Goal: Transaction & Acquisition: Register for event/course

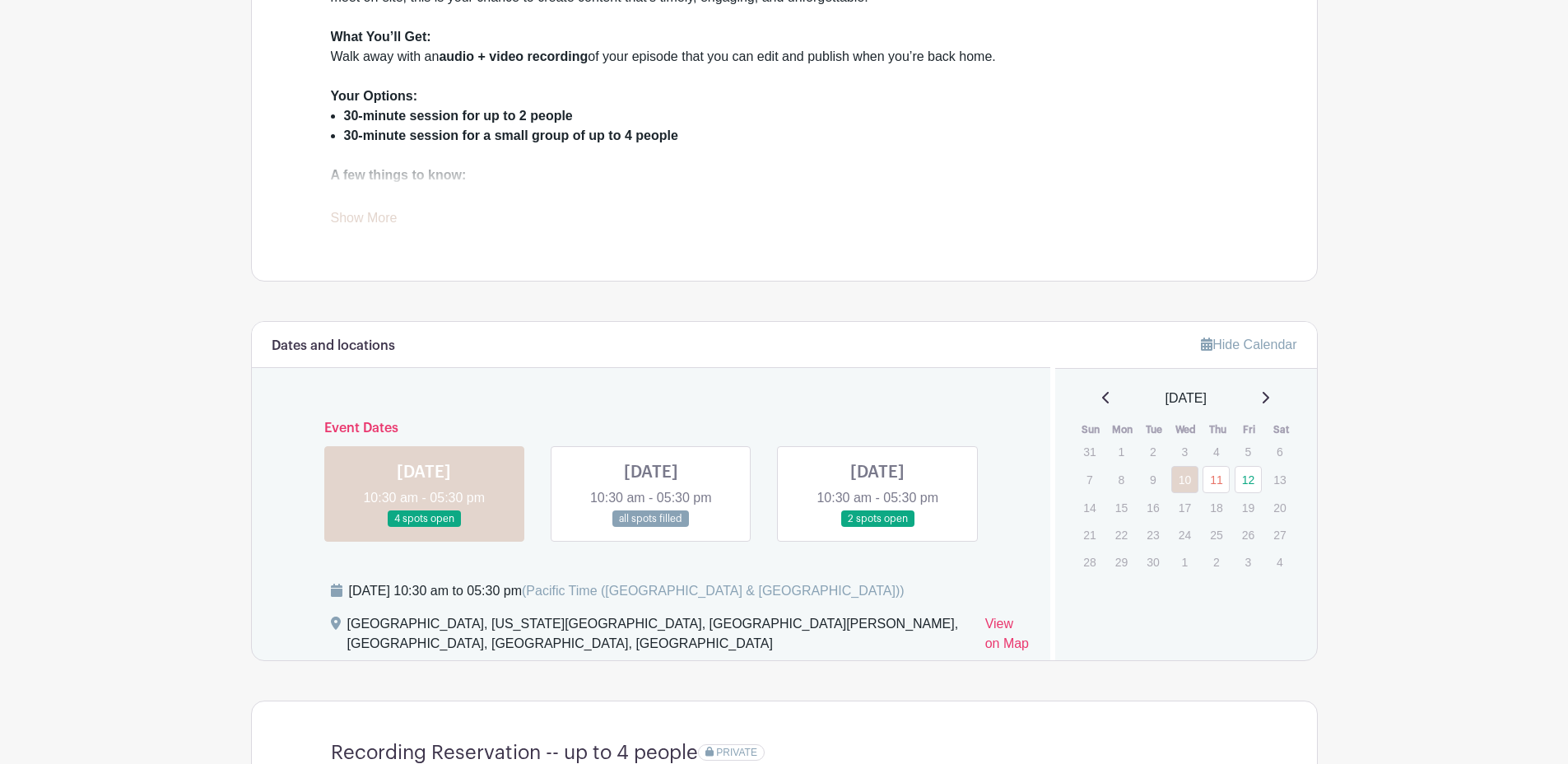
scroll to position [652, 0]
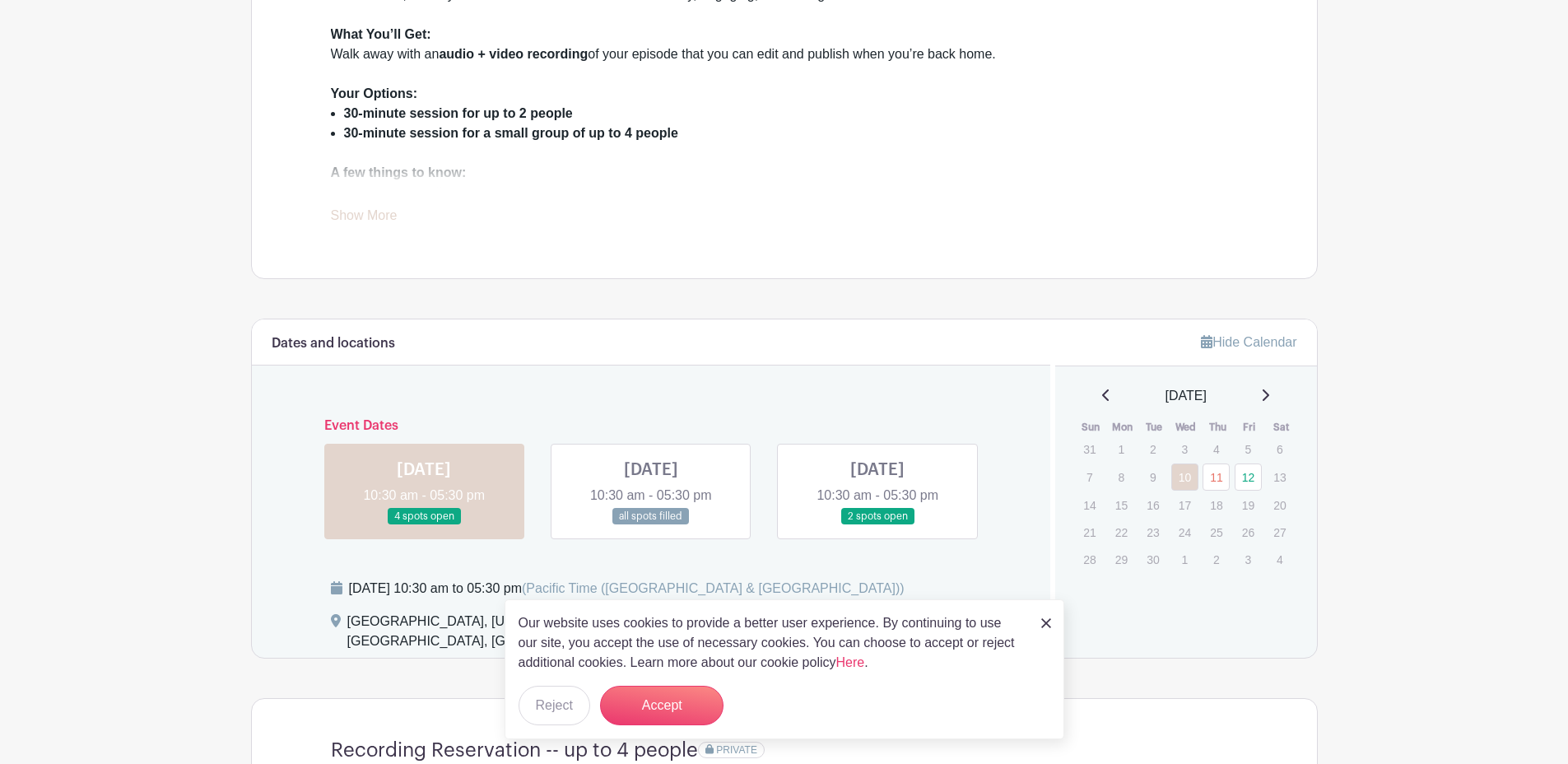
click at [1041, 630] on link at bounding box center [1046, 623] width 10 height 20
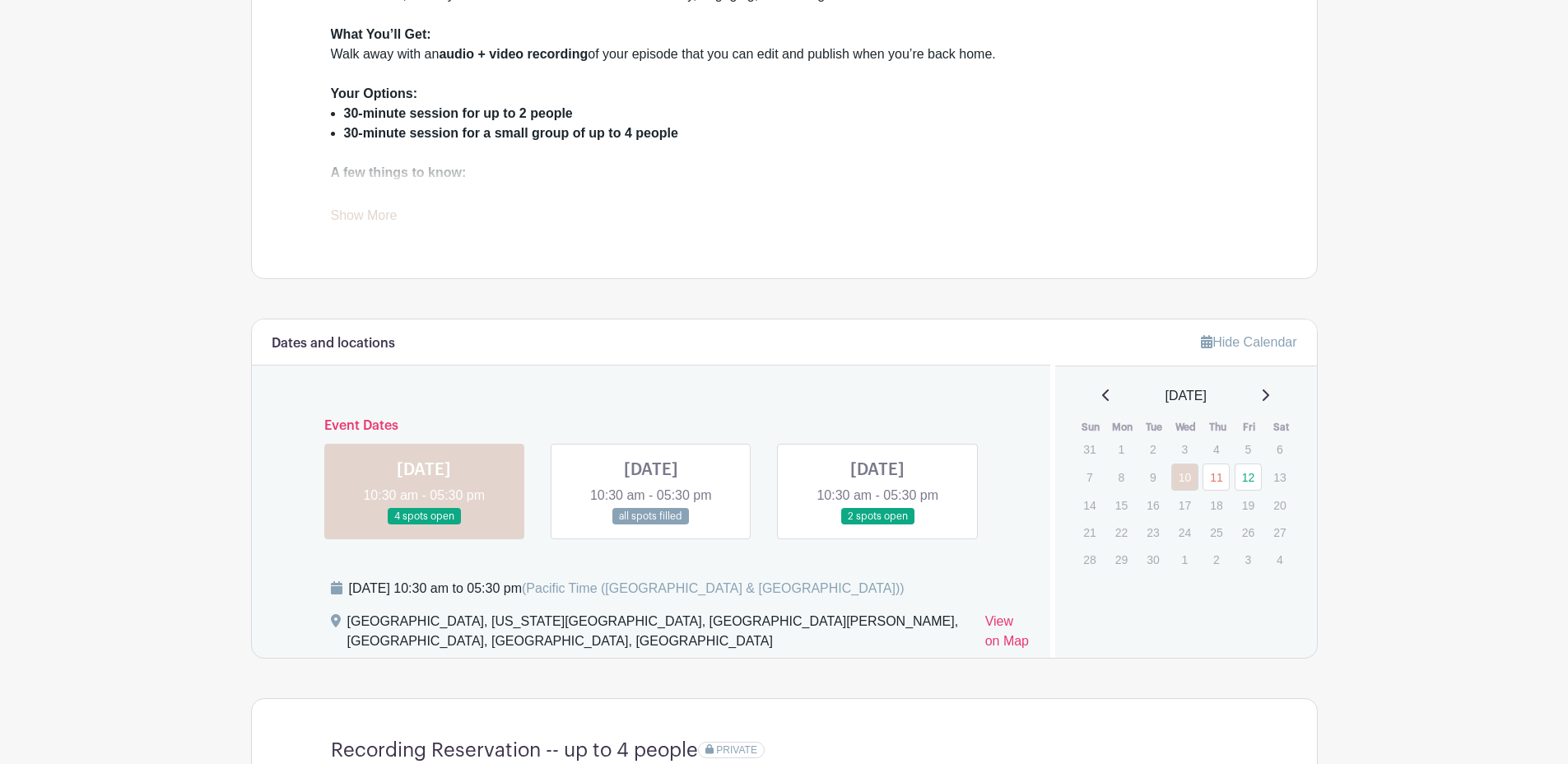
click at [424, 526] on link at bounding box center [424, 526] width 0 height 0
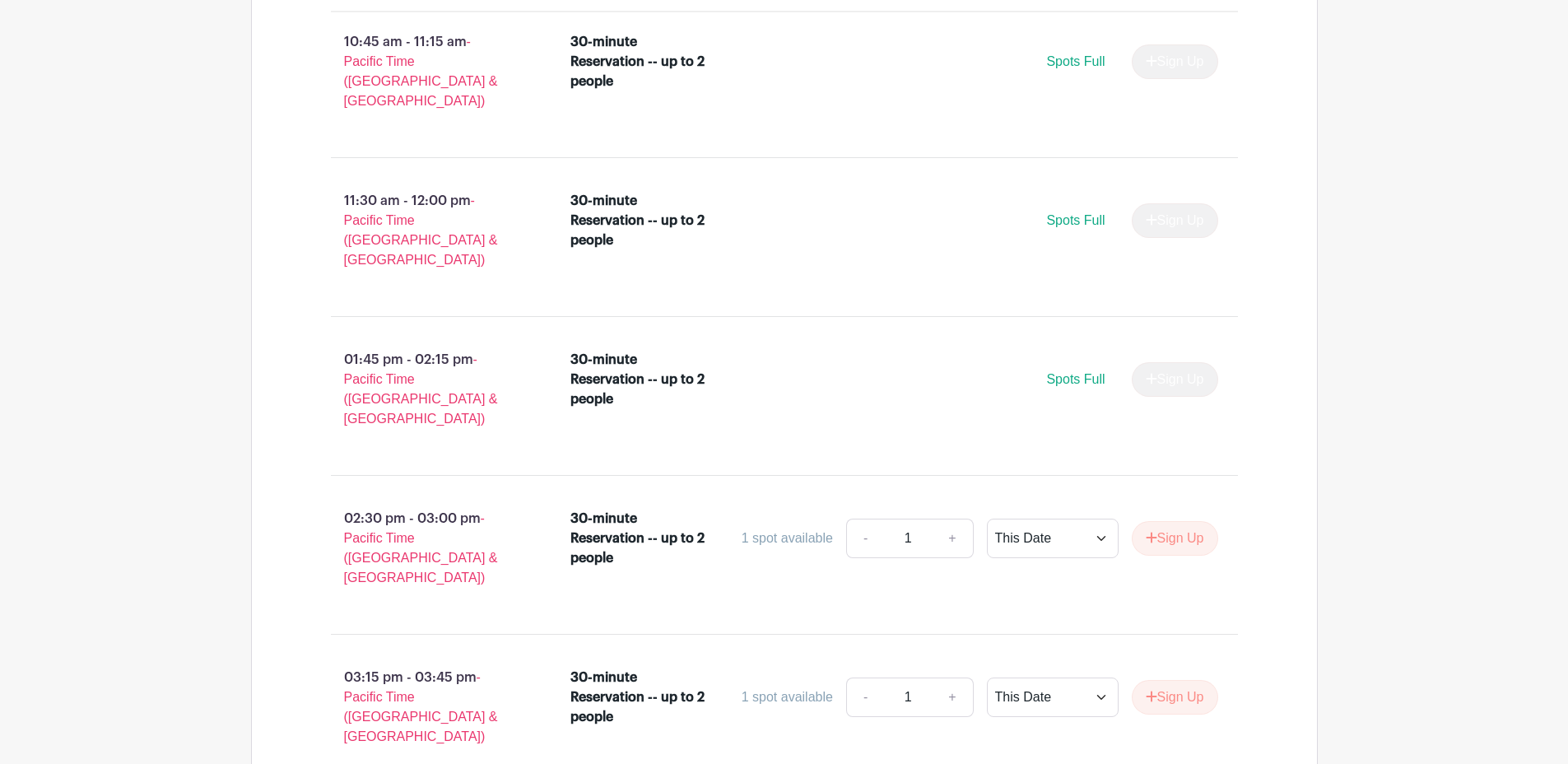
scroll to position [2790, 0]
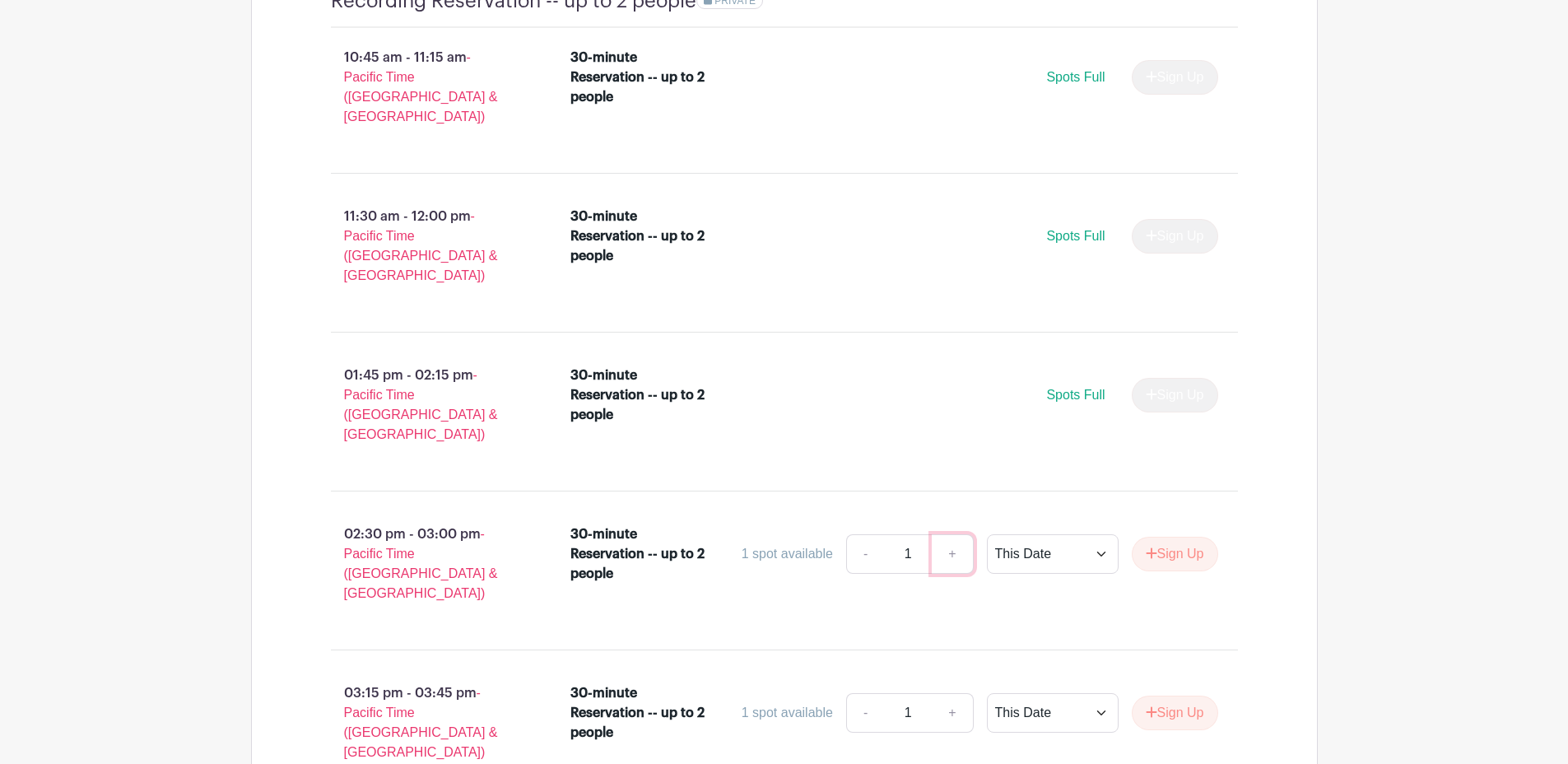
click at [947, 535] on link "+" at bounding box center [952, 554] width 41 height 39
click at [1062, 535] on select "This Date Select Dates" at bounding box center [1053, 554] width 131 height 39
click at [987, 535] on select "This Date Select Dates" at bounding box center [1053, 554] width 131 height 39
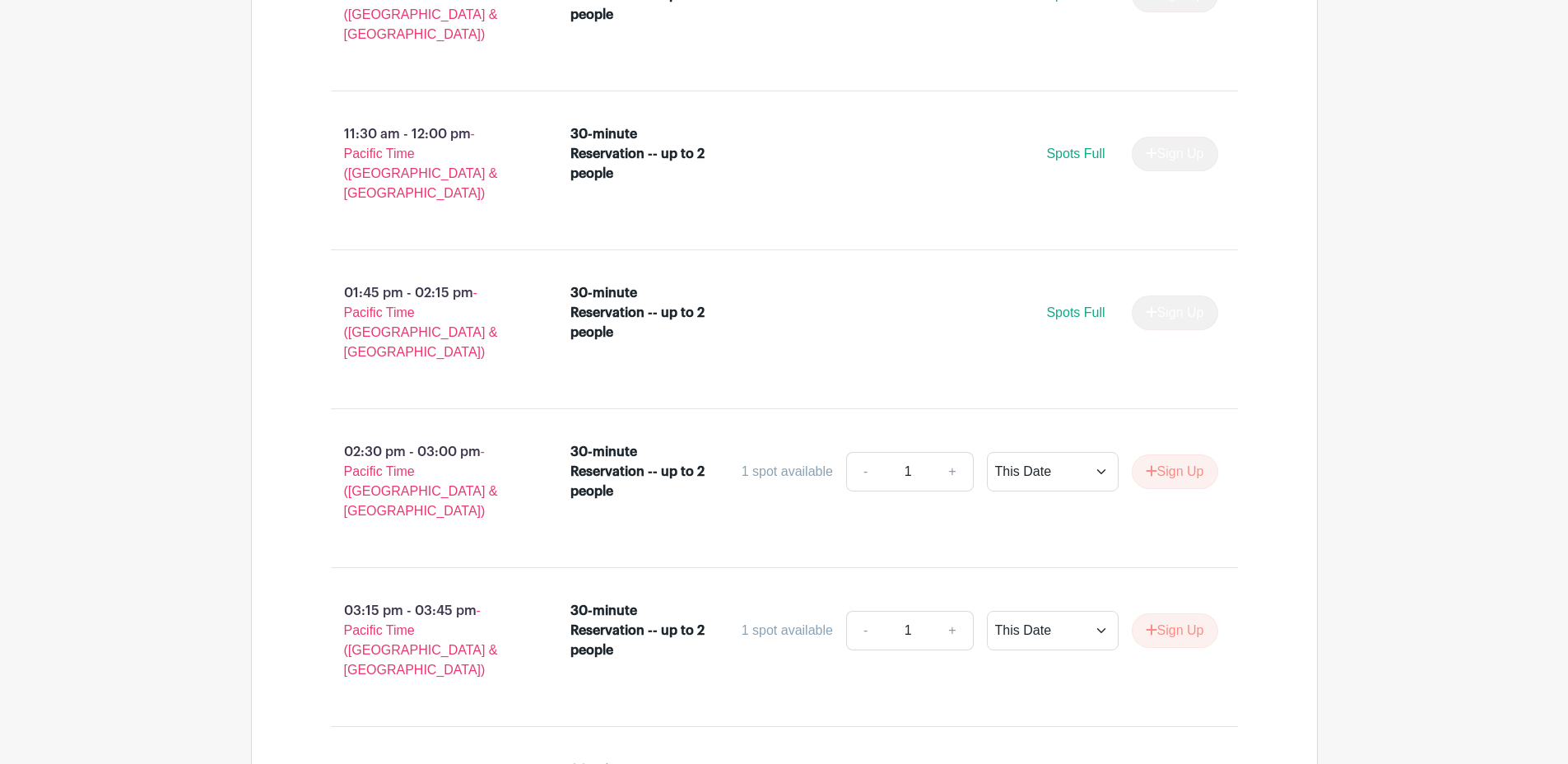
scroll to position [2875, 0]
click at [1164, 453] on button "Sign Up" at bounding box center [1175, 470] width 86 height 34
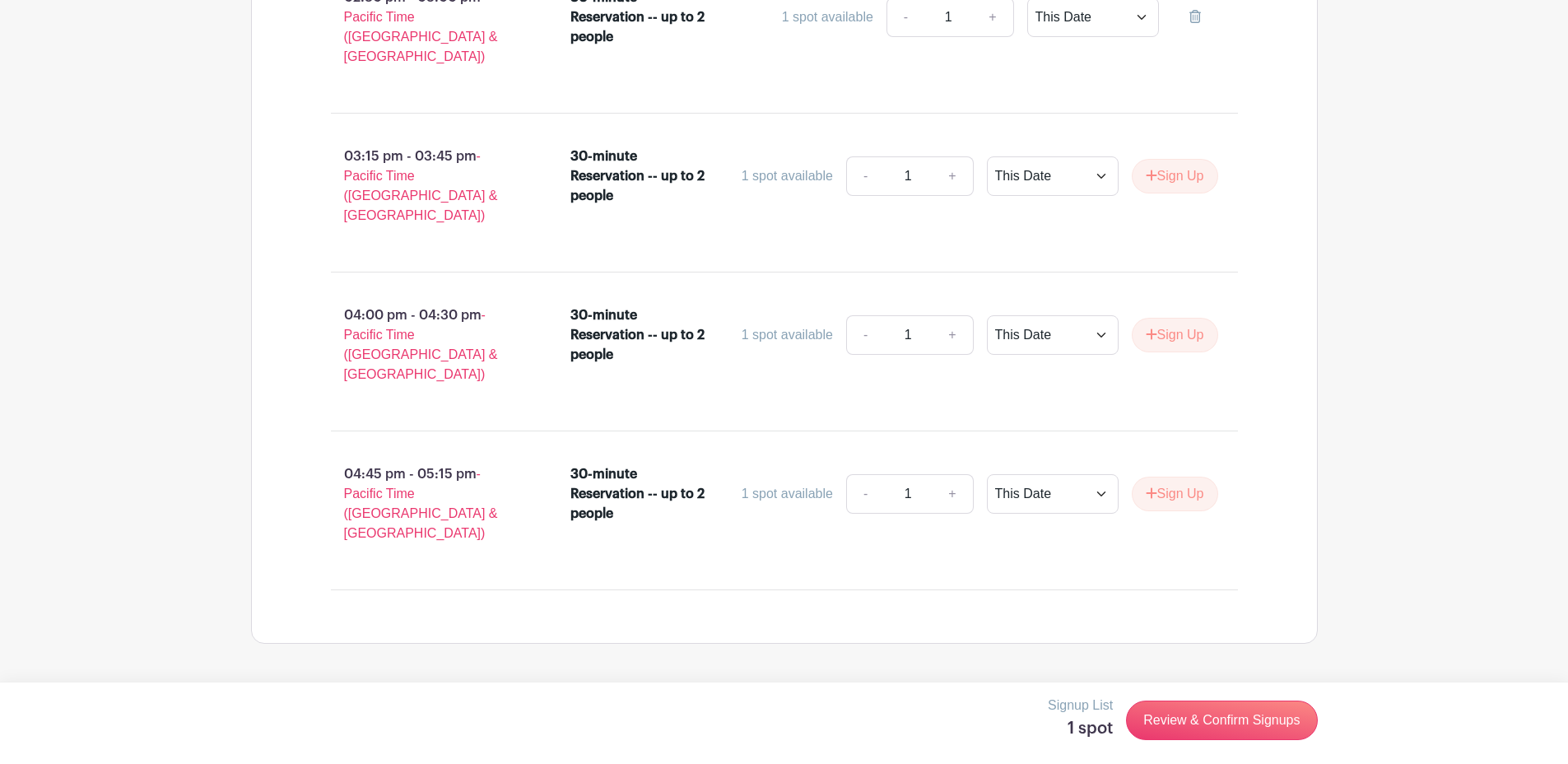
scroll to position [3362, 0]
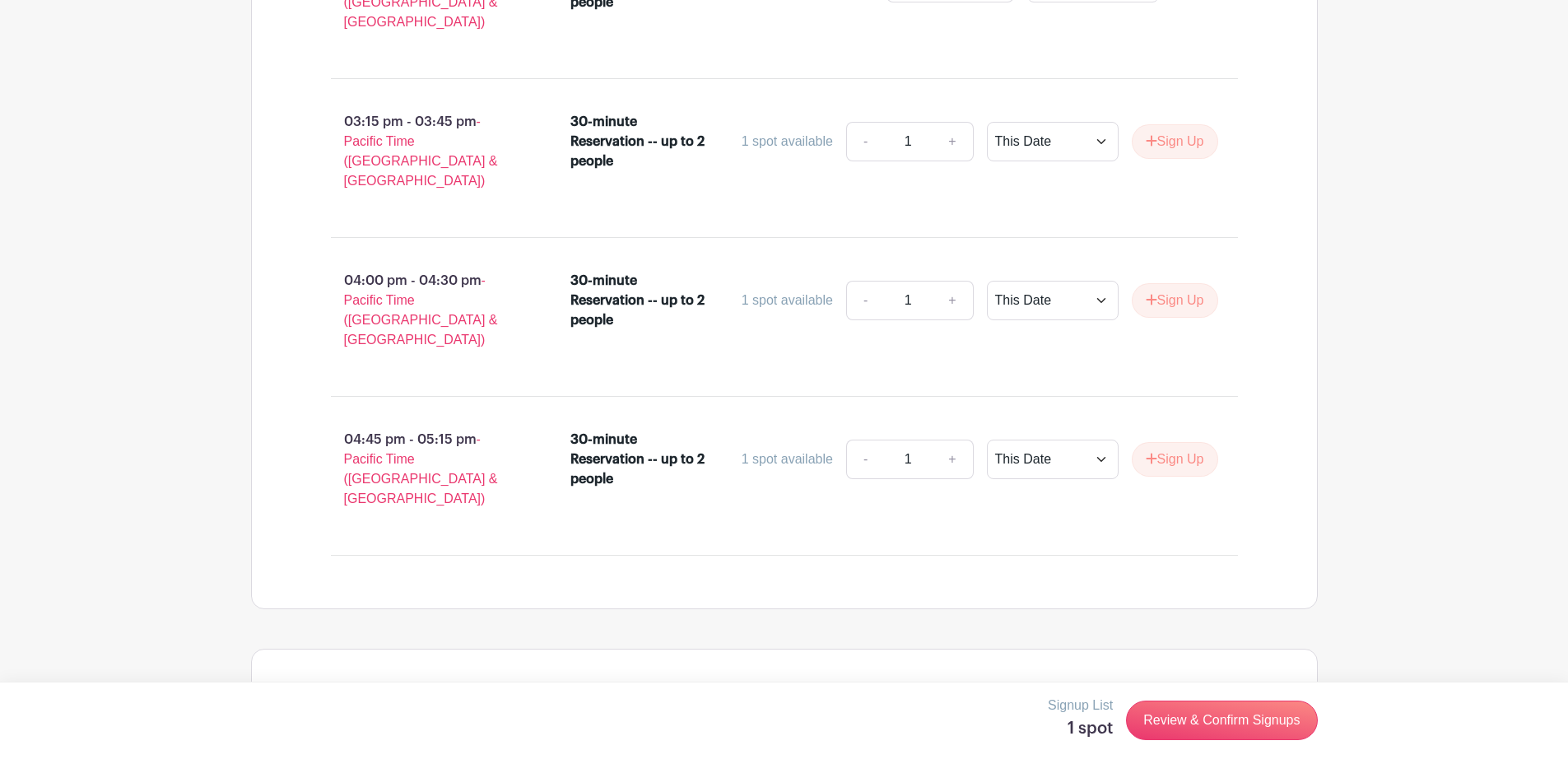
radio input "true"
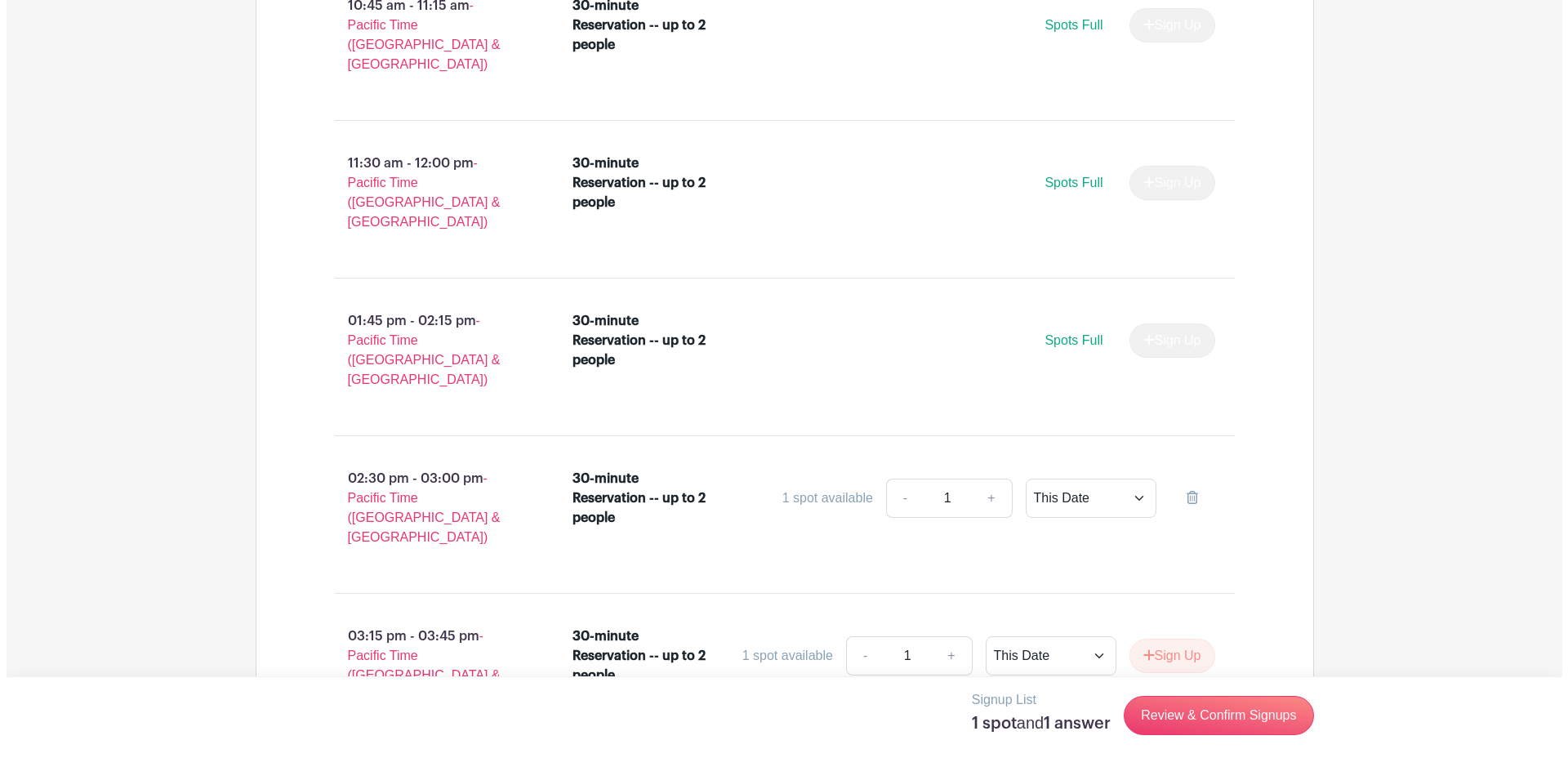
scroll to position [2825, 0]
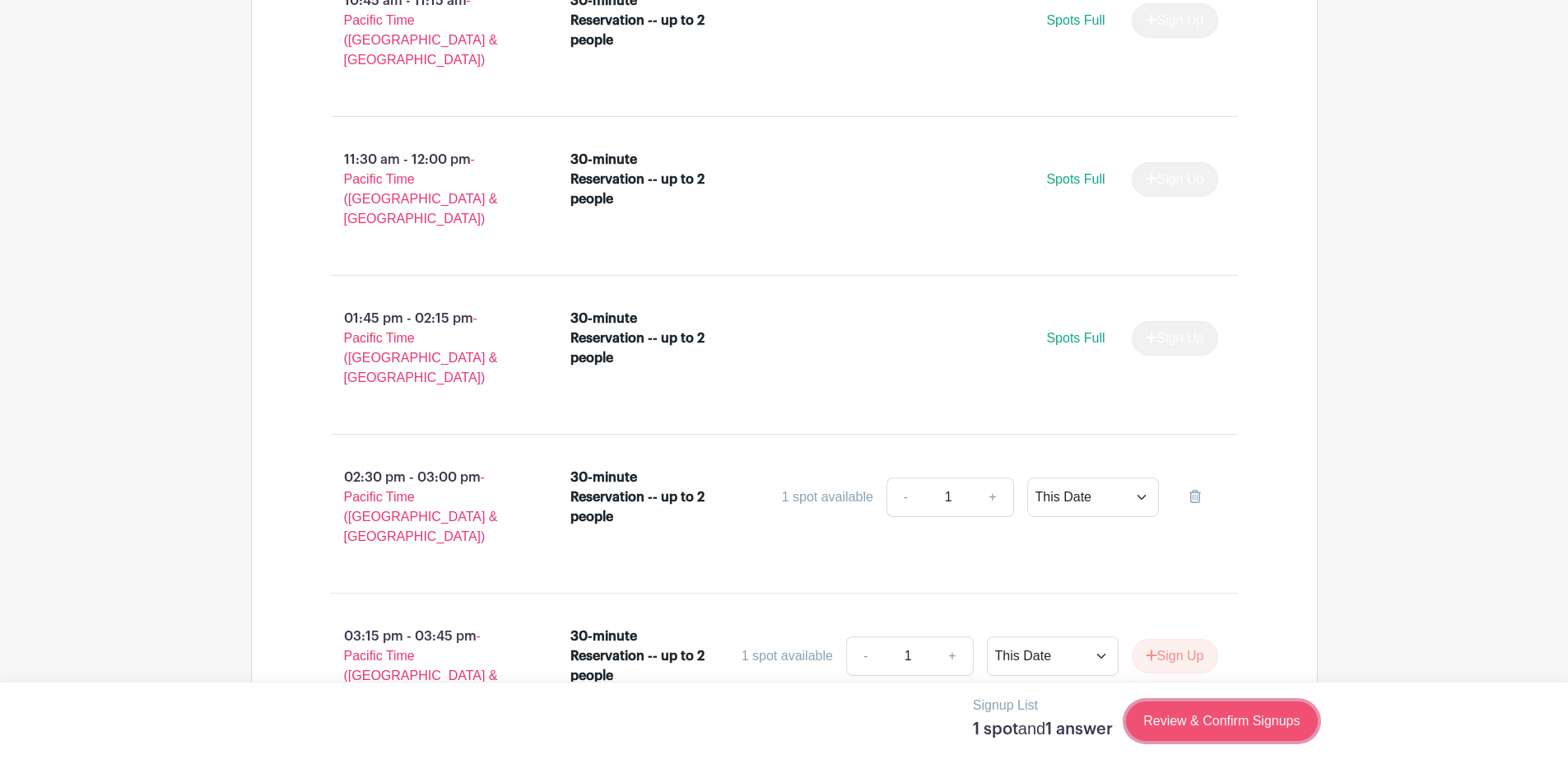
click at [1245, 719] on link "Review & Confirm Signups" at bounding box center [1221, 721] width 191 height 39
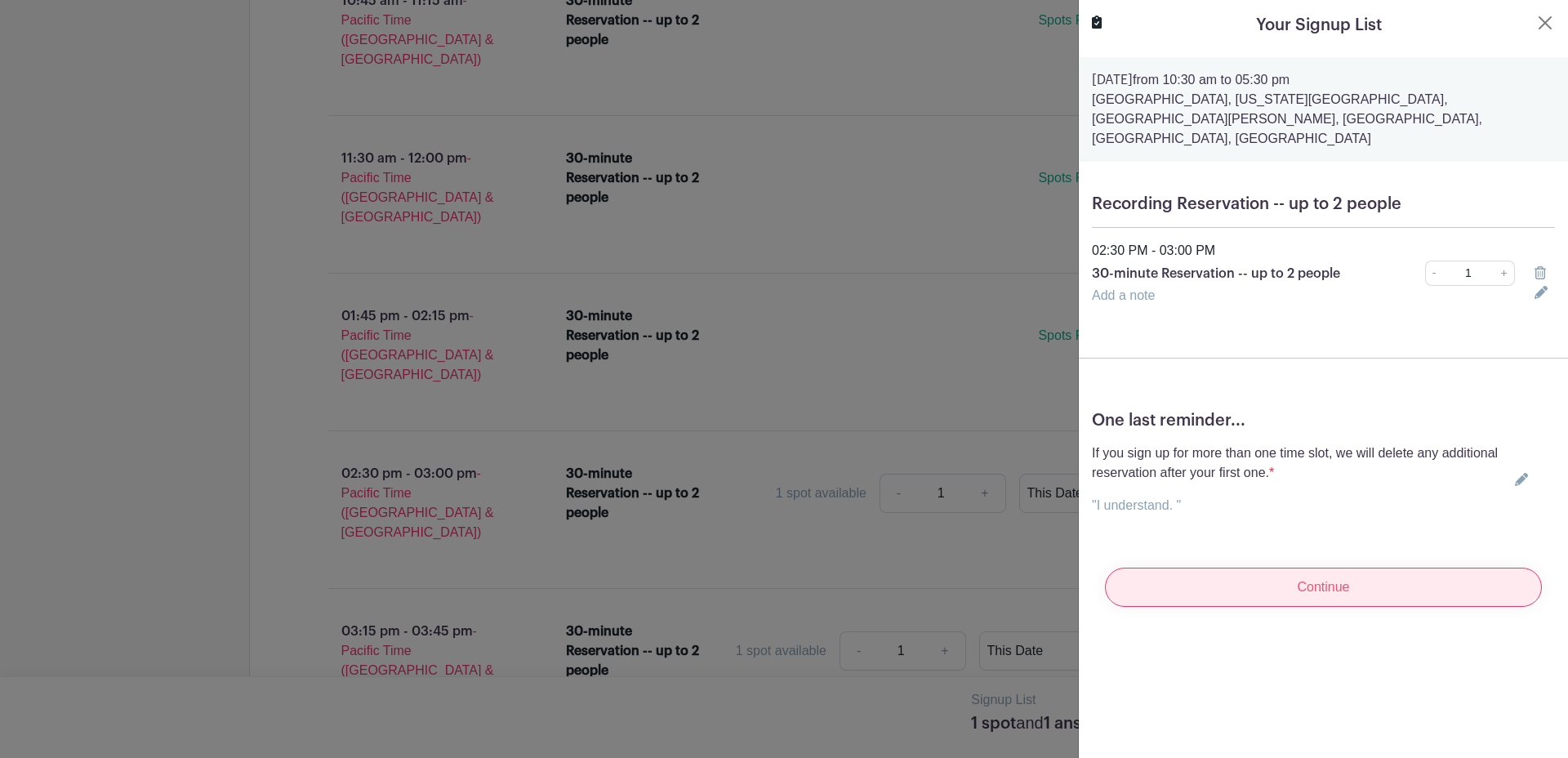
click at [1376, 567] on input "Continue" at bounding box center [1323, 587] width 437 height 39
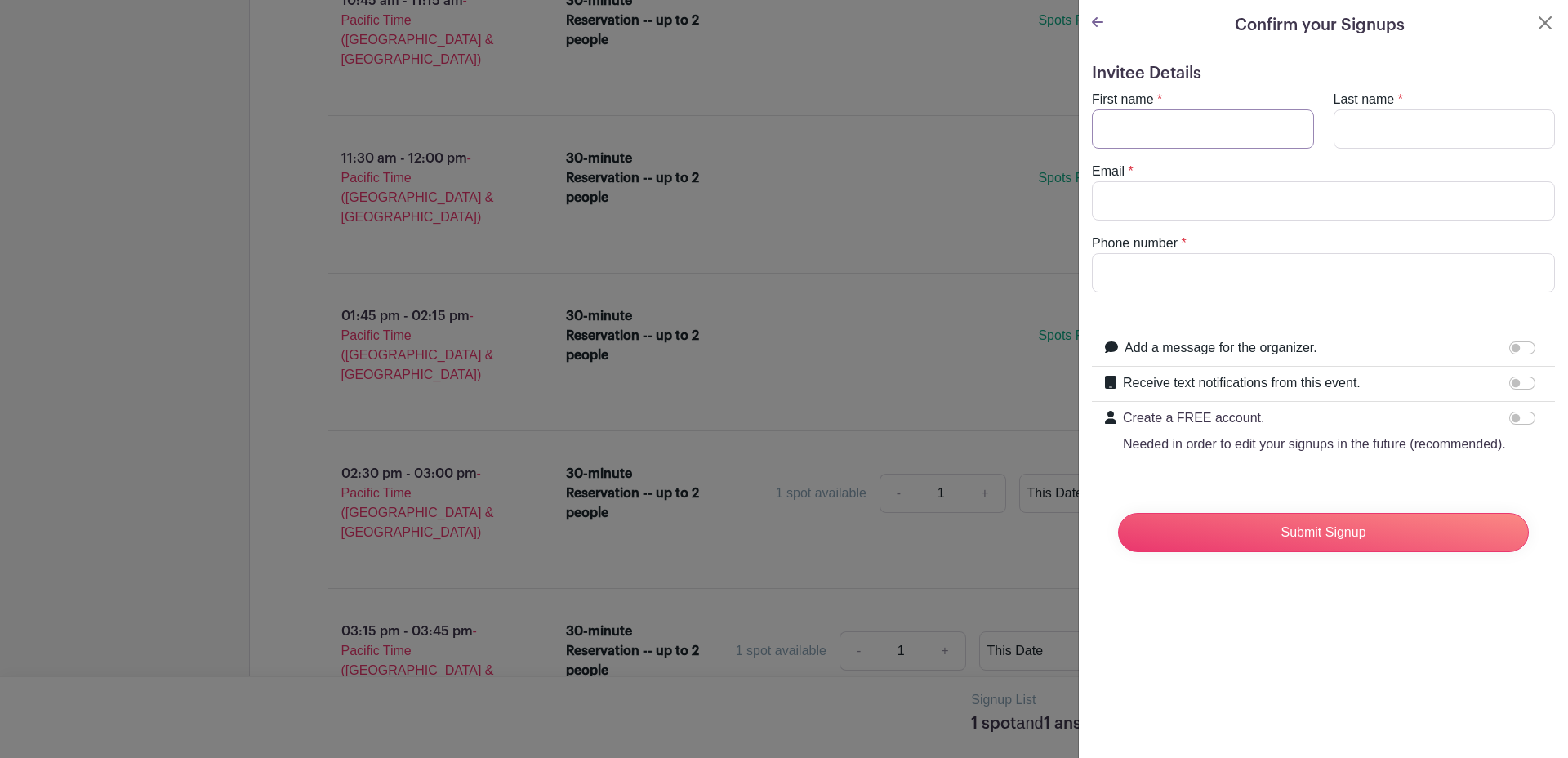
click at [1181, 129] on input "First name" at bounding box center [1202, 128] width 222 height 39
type input "Skyler"
type input "[PERSON_NAME]"
type input "[EMAIL_ADDRESS][DOMAIN_NAME]"
type input "8018667564"
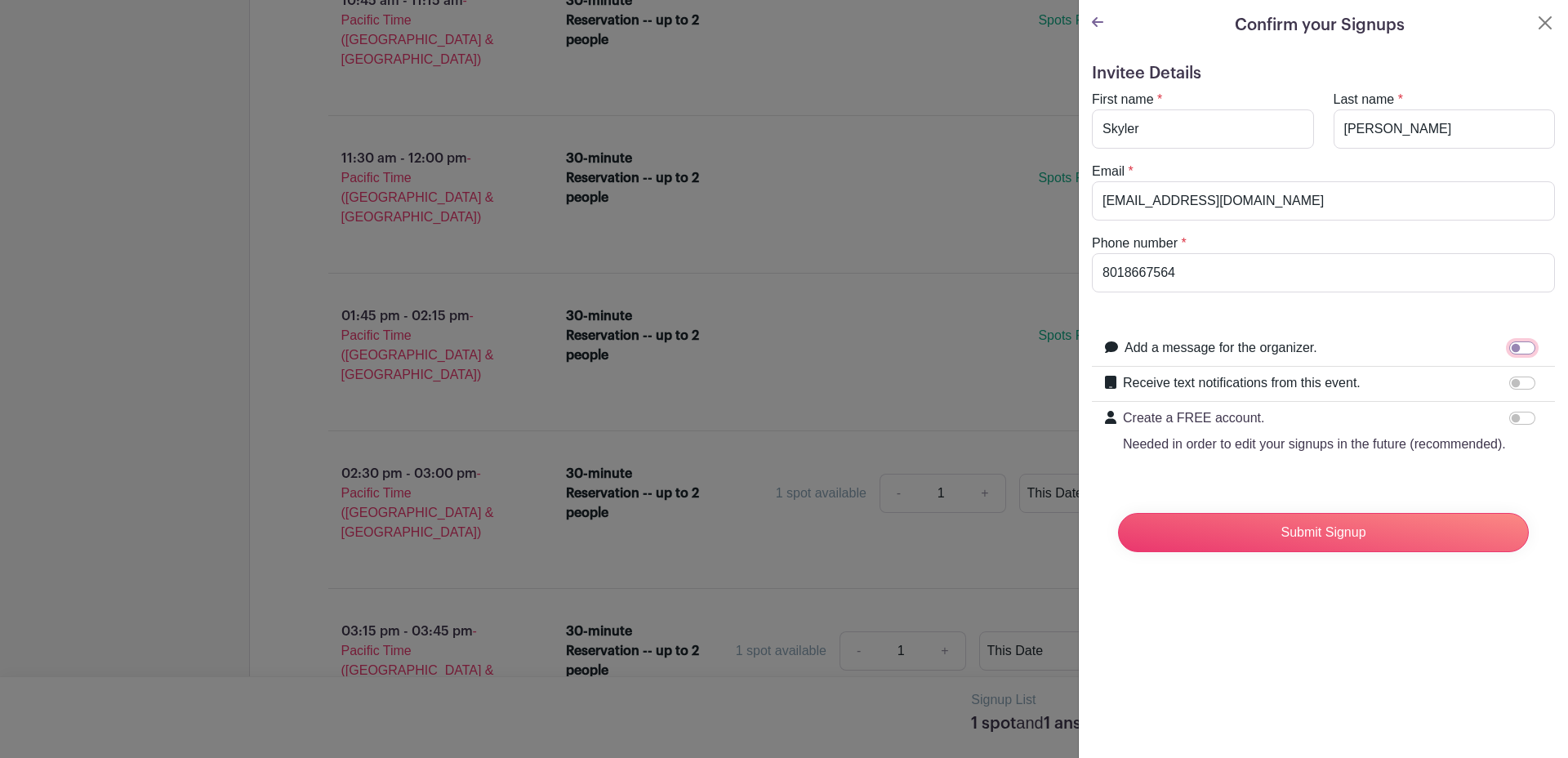
click at [1509, 346] on input "Add a message for the organizer." at bounding box center [1521, 347] width 26 height 13
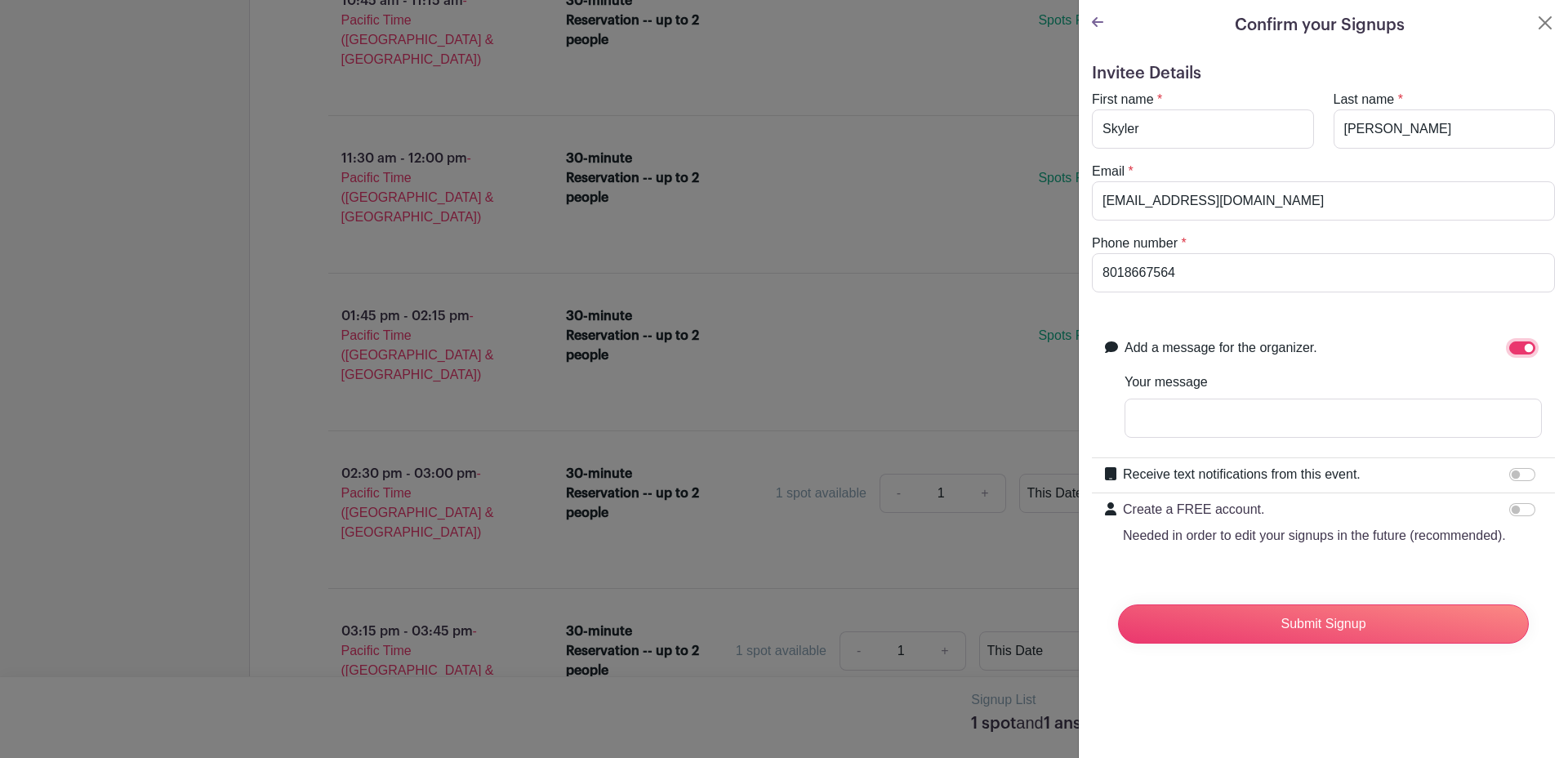
click at [1518, 348] on input "Add a message for the organizer." at bounding box center [1521, 347] width 26 height 13
checkbox input "false"
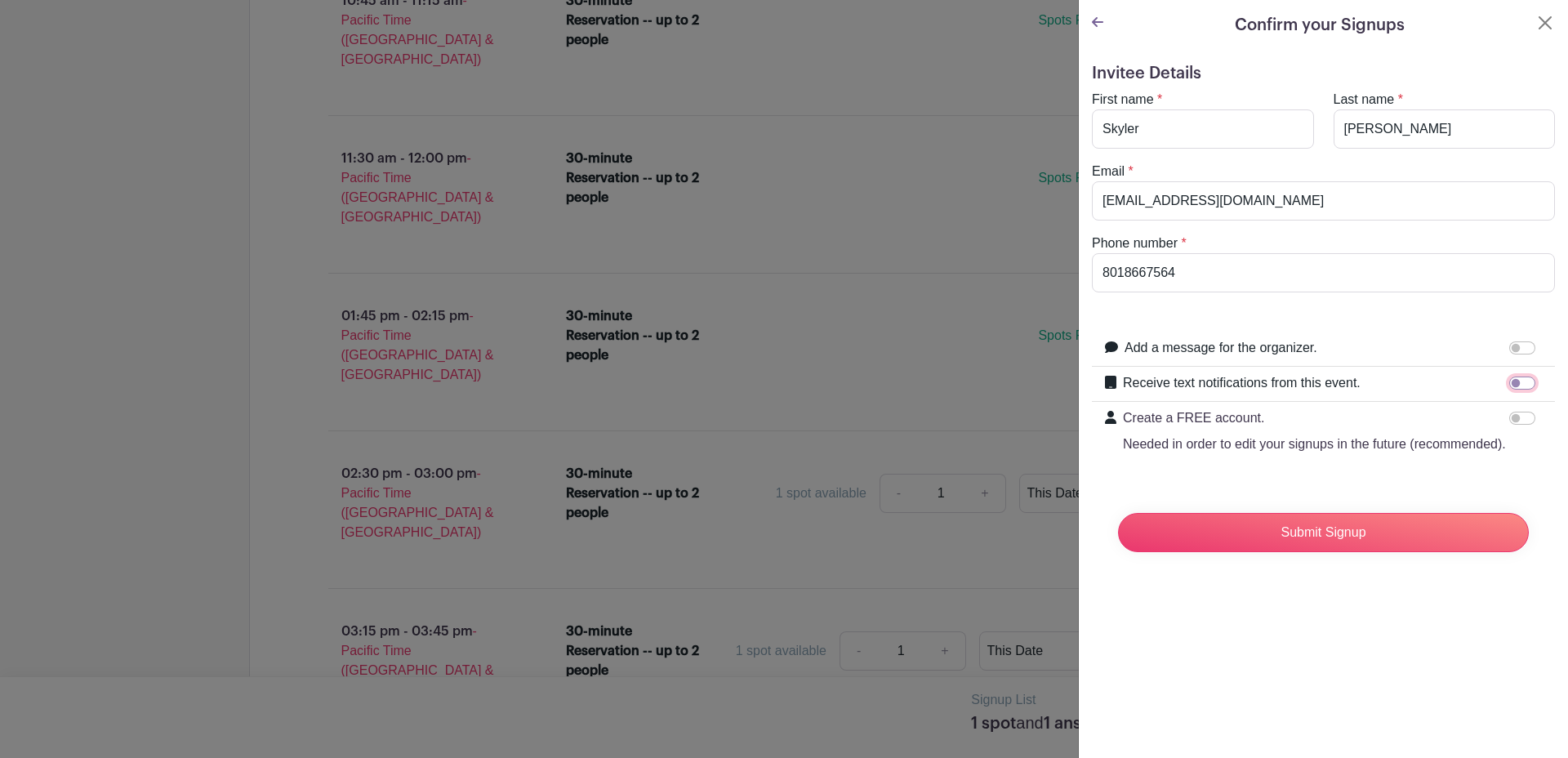
click at [1509, 382] on input "Receive text notifications from this event." at bounding box center [1521, 382] width 26 height 13
checkbox input "true"
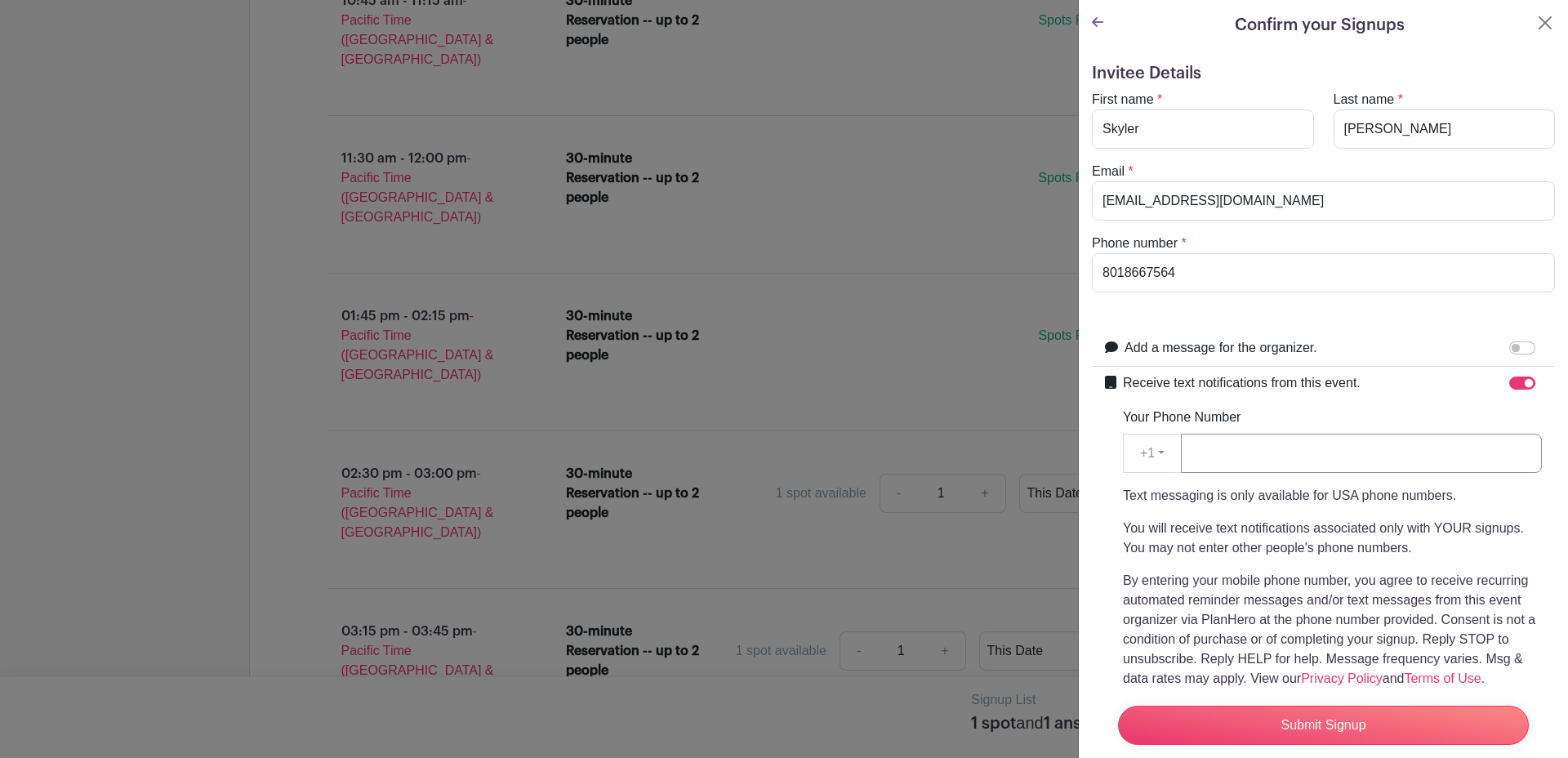
click at [1394, 455] on input "Your Phone Number" at bounding box center [1361, 453] width 361 height 39
type input "8018667564"
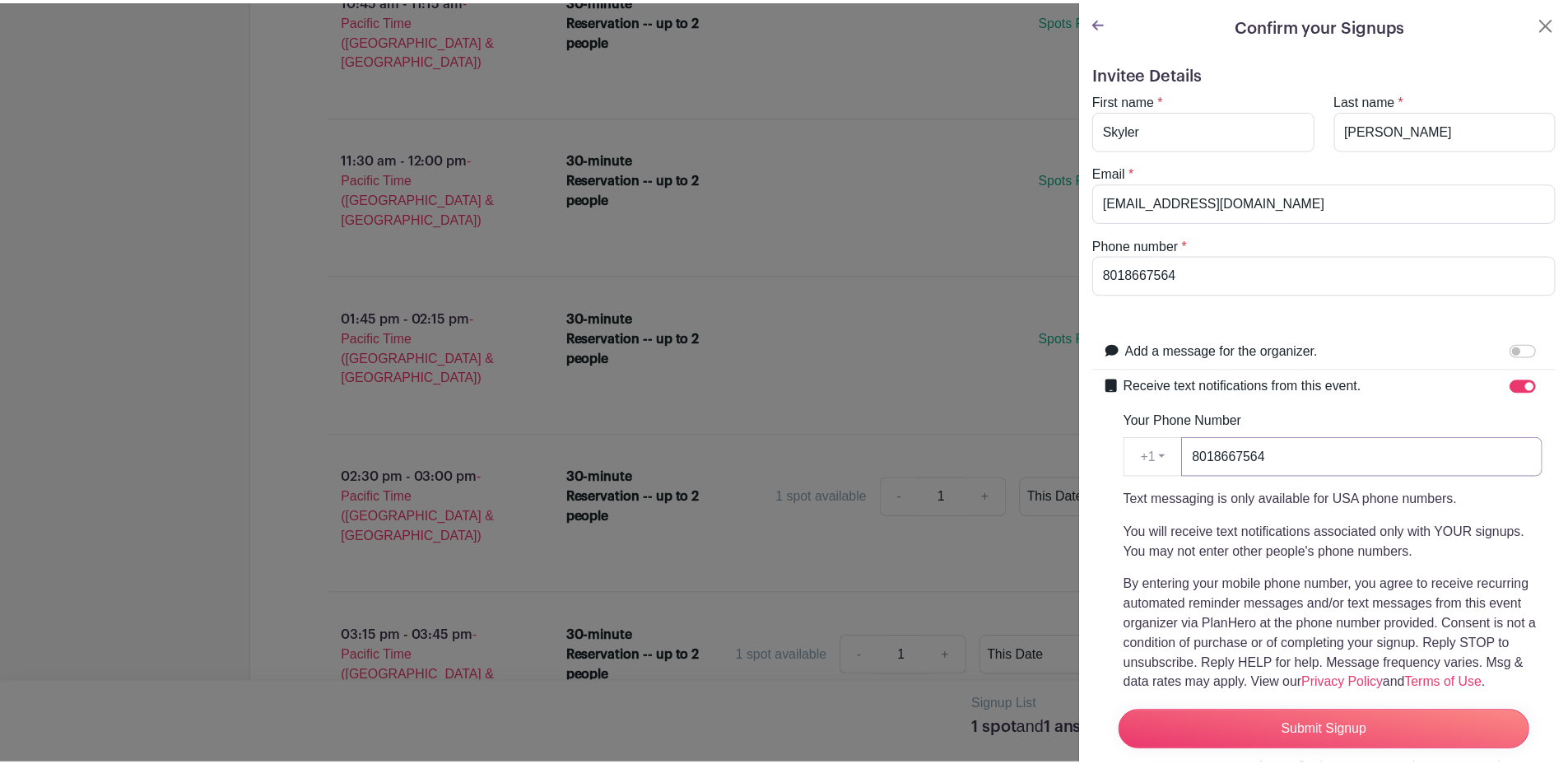
scroll to position [193, 0]
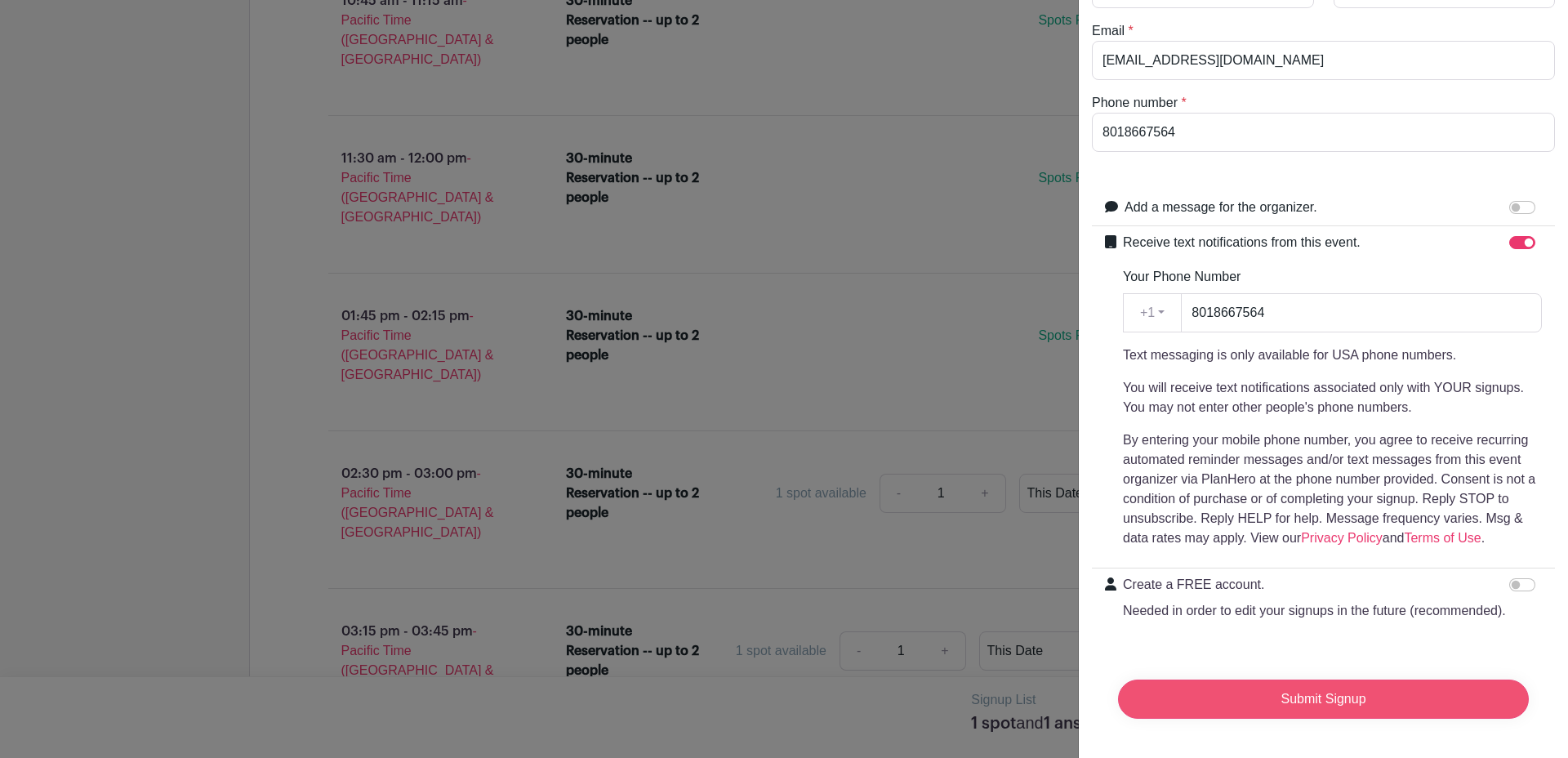
click at [1265, 684] on input "Submit Signup" at bounding box center [1323, 699] width 410 height 39
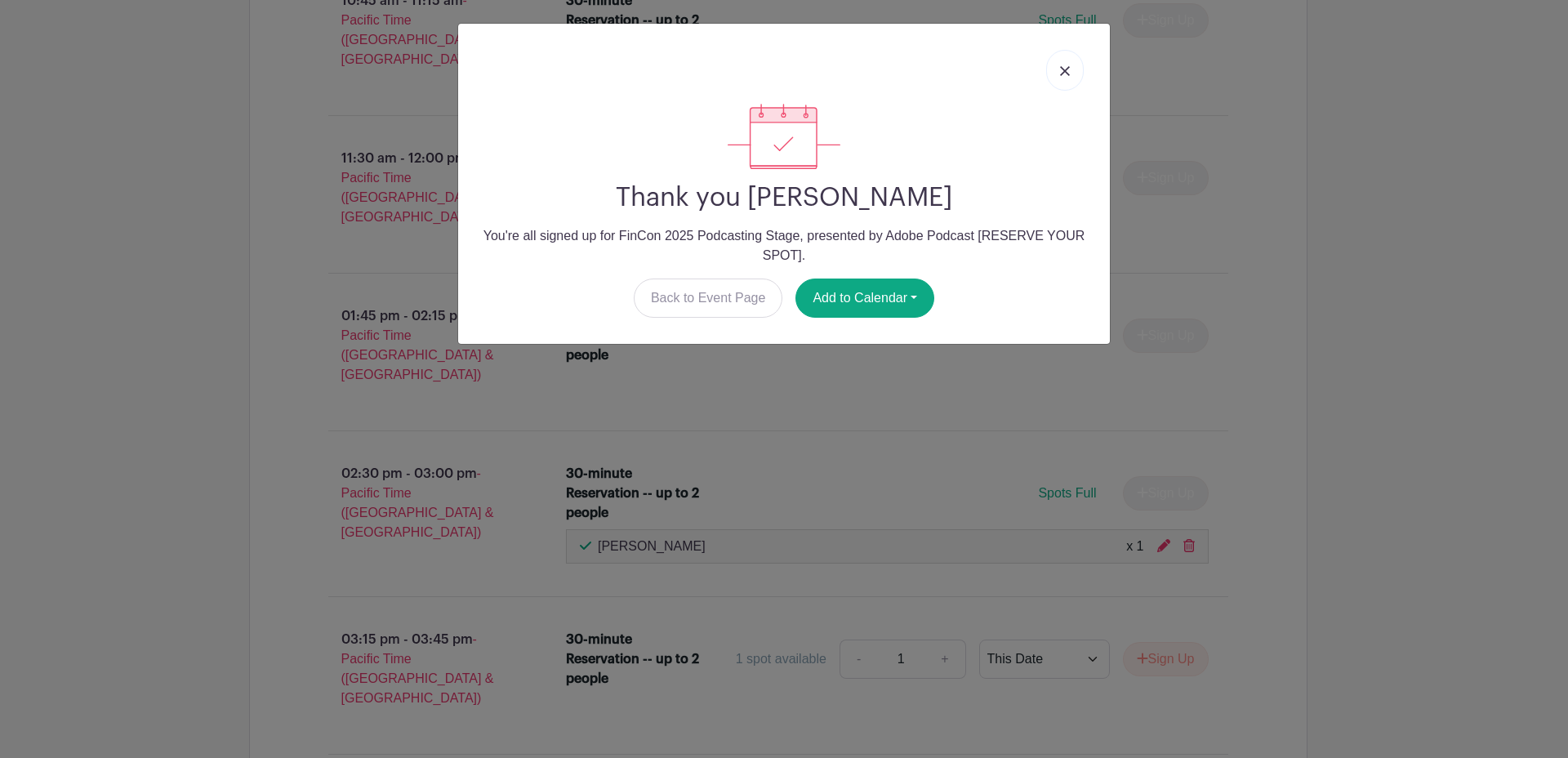
click at [1070, 74] on link at bounding box center [1064, 70] width 38 height 41
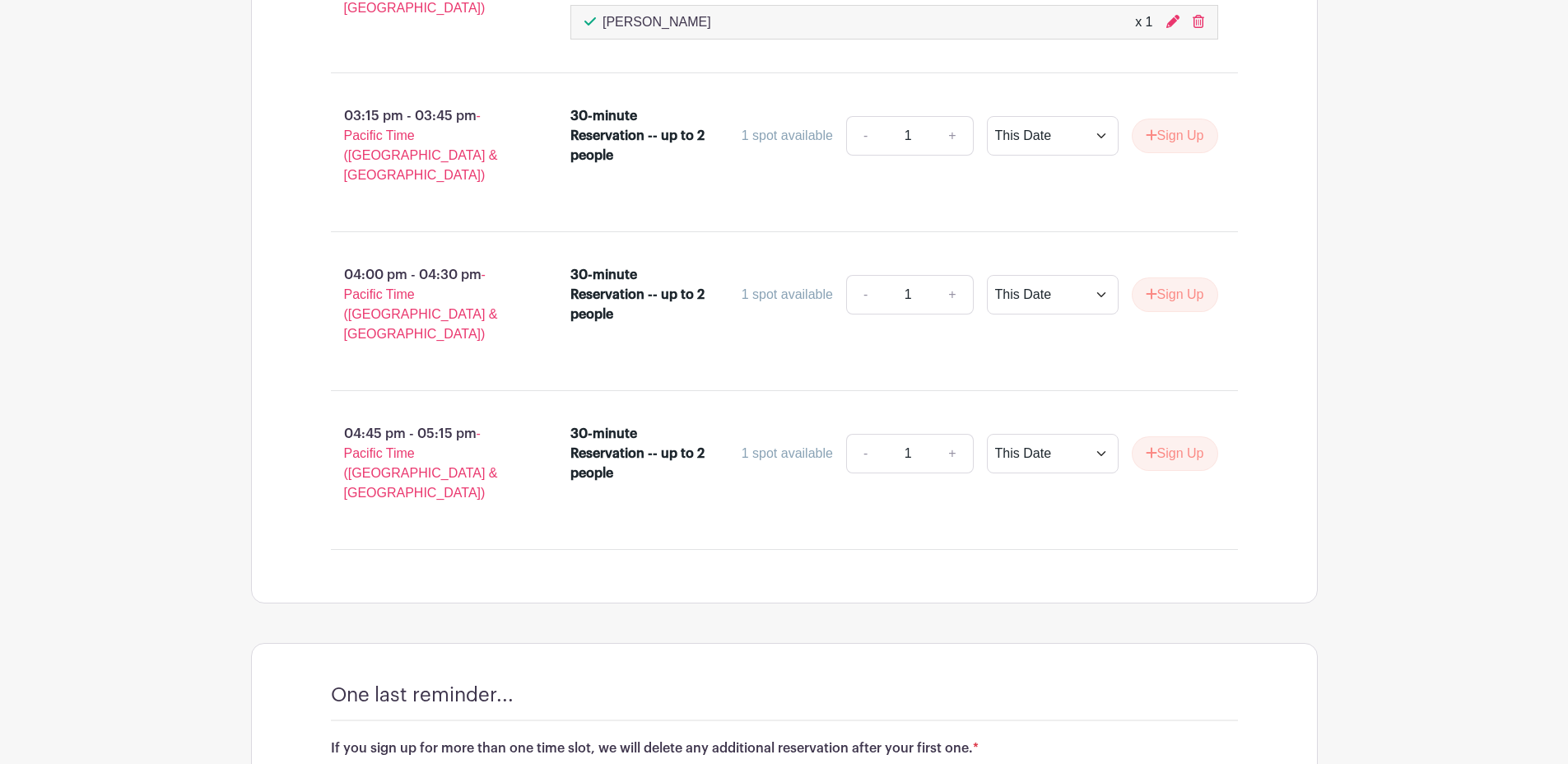
scroll to position [3379, 0]
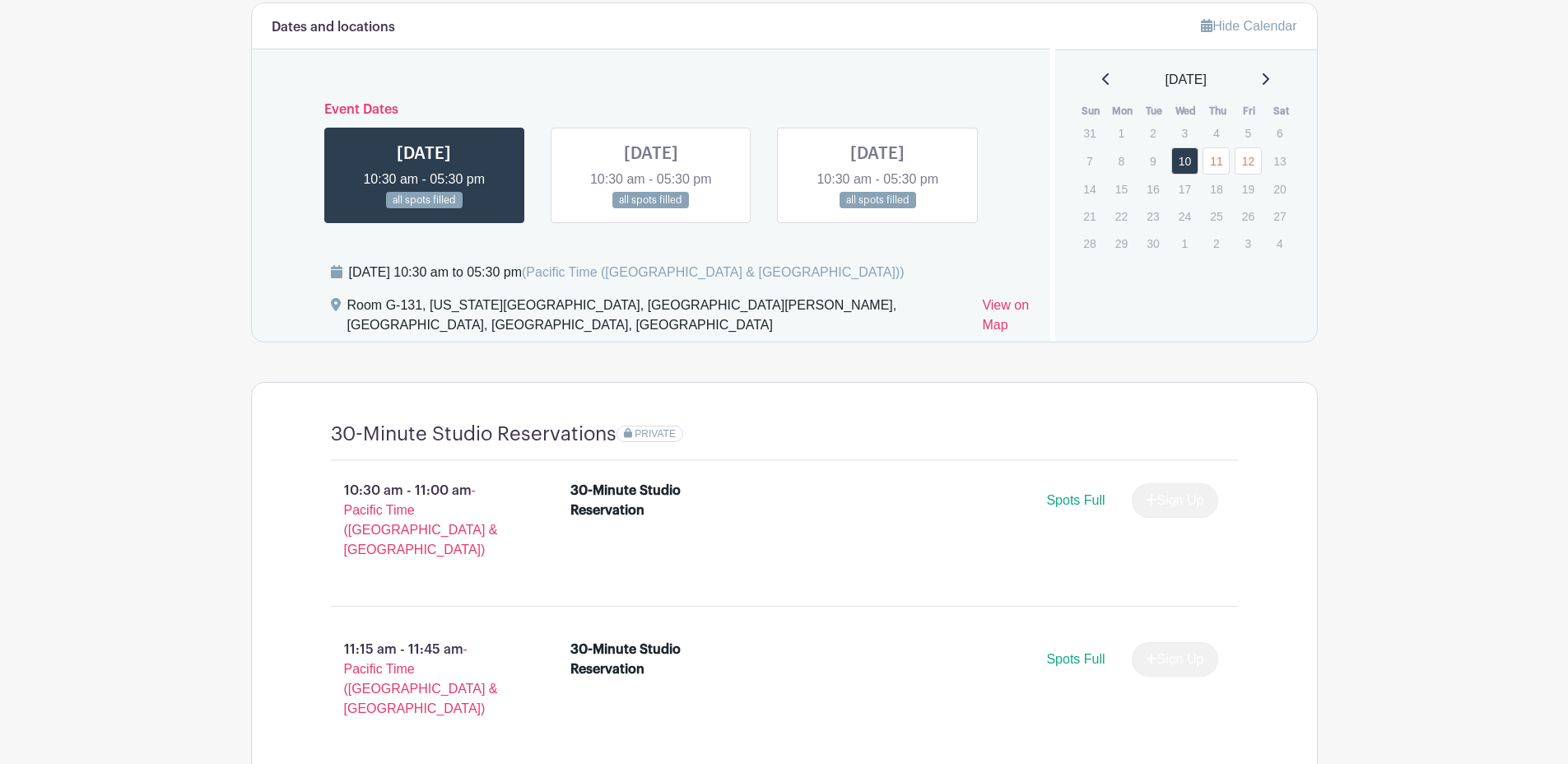
scroll to position [972, 0]
